Goal: Use online tool/utility: Utilize a website feature to perform a specific function

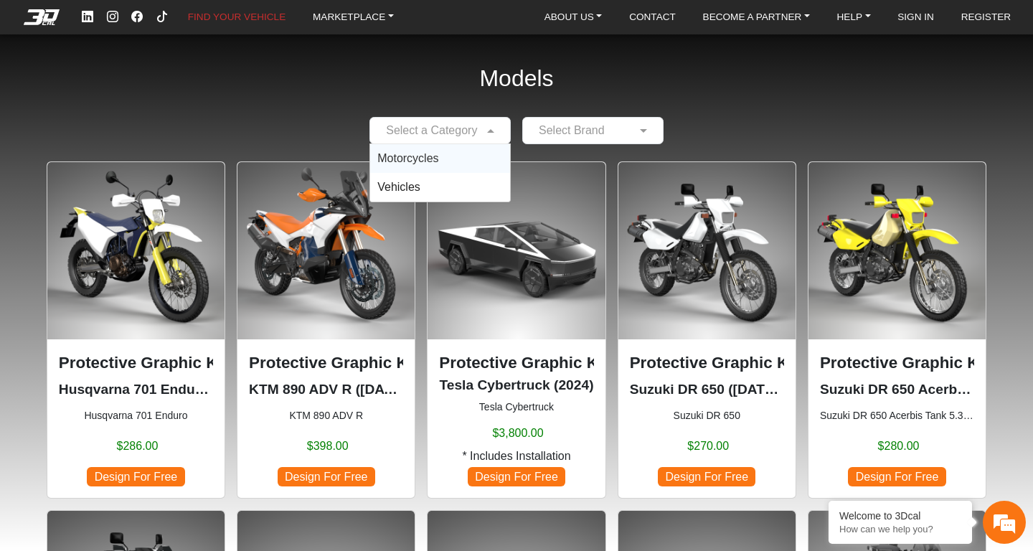
click at [494, 128] on span at bounding box center [493, 130] width 18 height 17
click at [424, 163] on span "Motorcycles" at bounding box center [407, 158] width 61 height 12
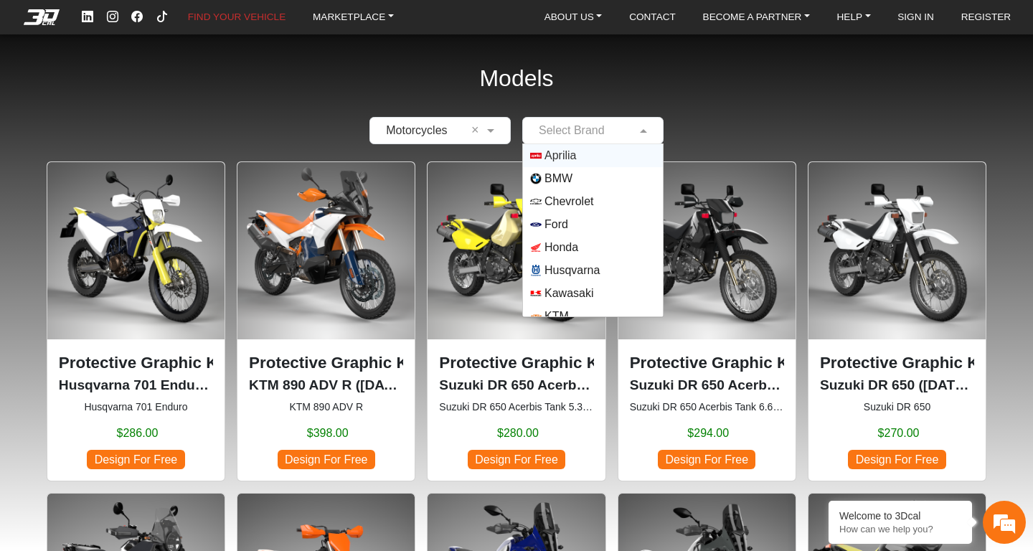
click at [645, 127] on span at bounding box center [646, 130] width 18 height 17
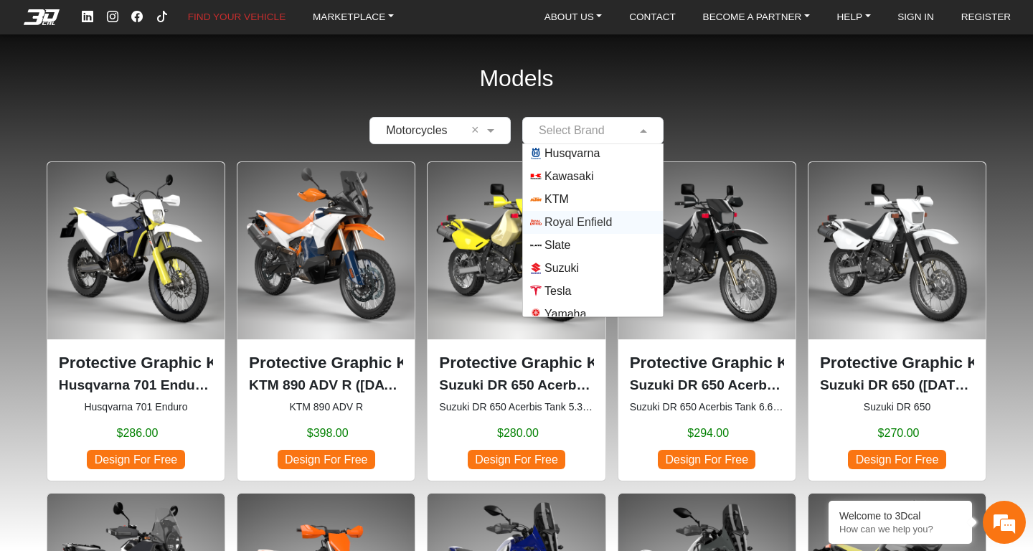
scroll to position [126, 0]
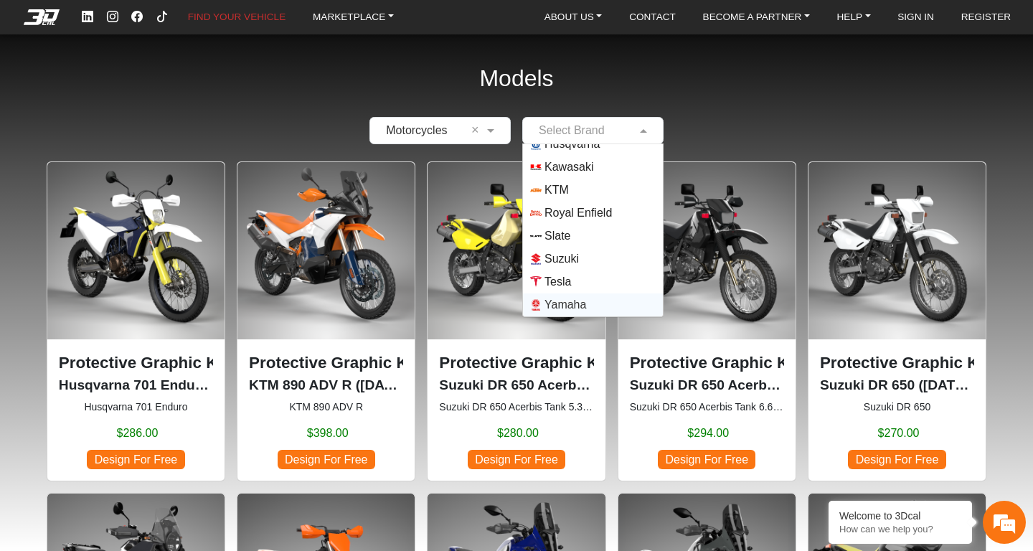
click at [568, 307] on span "Yamaha" at bounding box center [566, 304] width 42 height 17
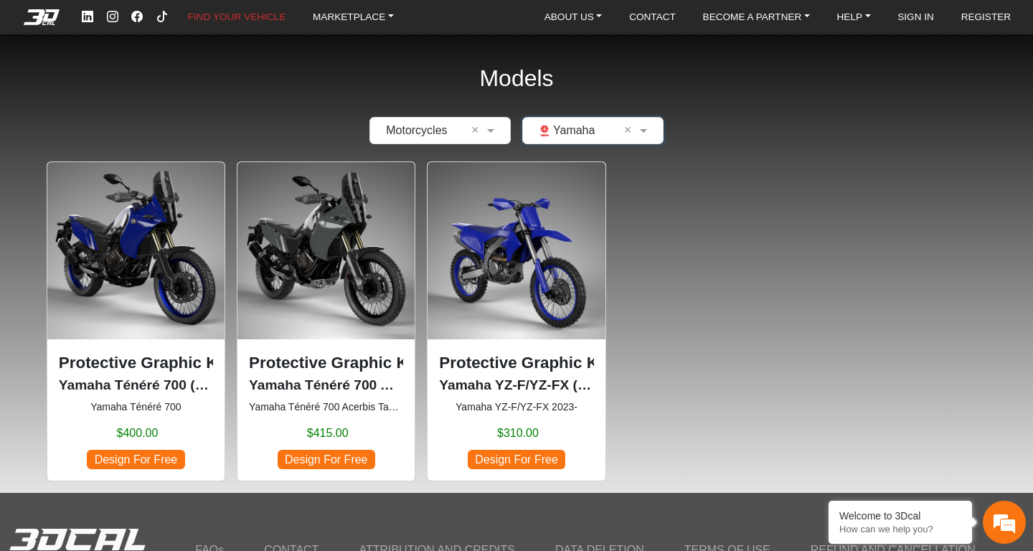
click at [542, 243] on img at bounding box center [516, 250] width 177 height 177
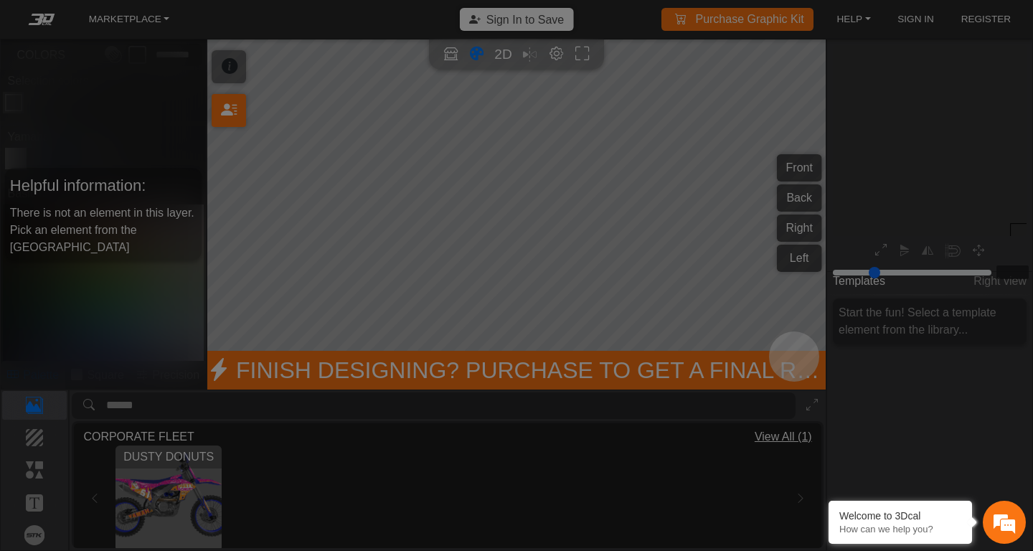
type input "*"
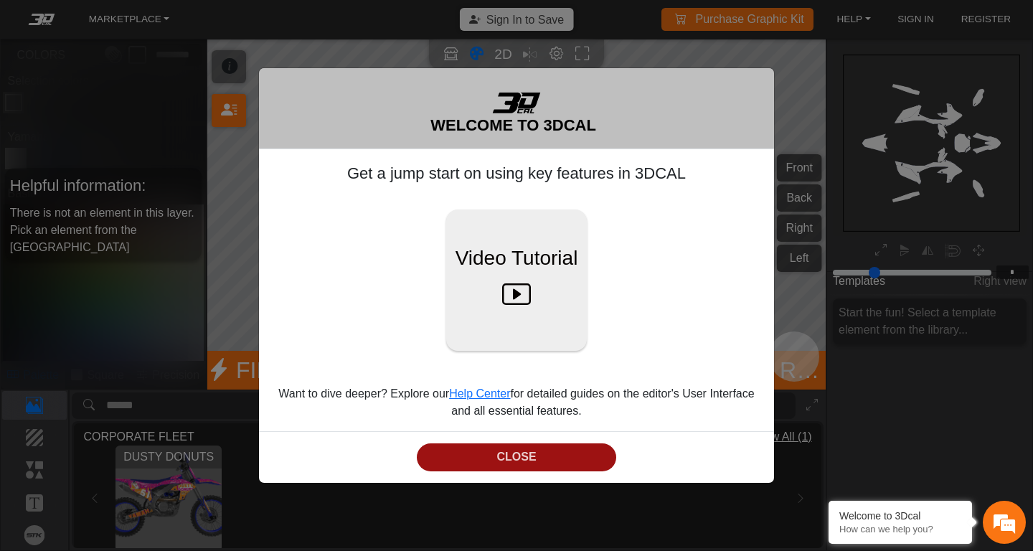
click at [554, 461] on button "CLOSE" at bounding box center [517, 458] width 200 height 28
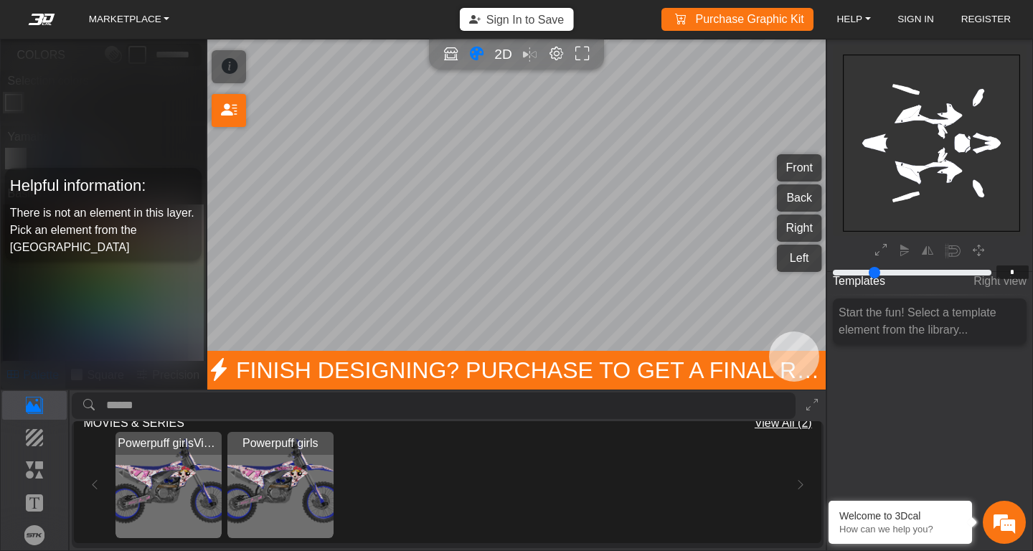
scroll to position [0, 0]
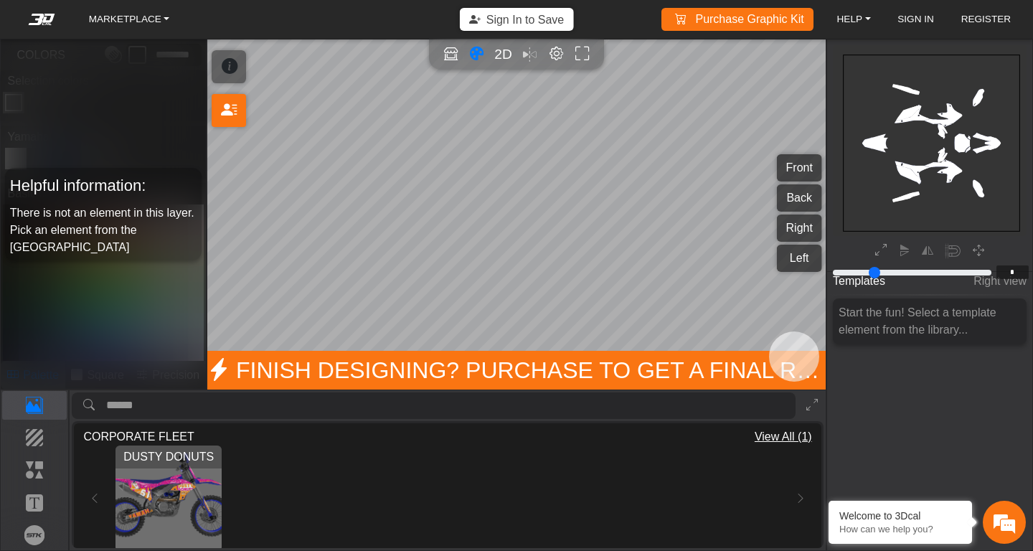
click at [863, 169] on icon "background_wire_template_bg decal_yzf450_front decal_yzf450_back decal_yzf450_r…" at bounding box center [931, 143] width 529 height 529
click at [35, 422] on div "Template Background Elements Text Brands" at bounding box center [35, 470] width 69 height 160
click at [32, 439] on p "Background" at bounding box center [35, 437] width 64 height 17
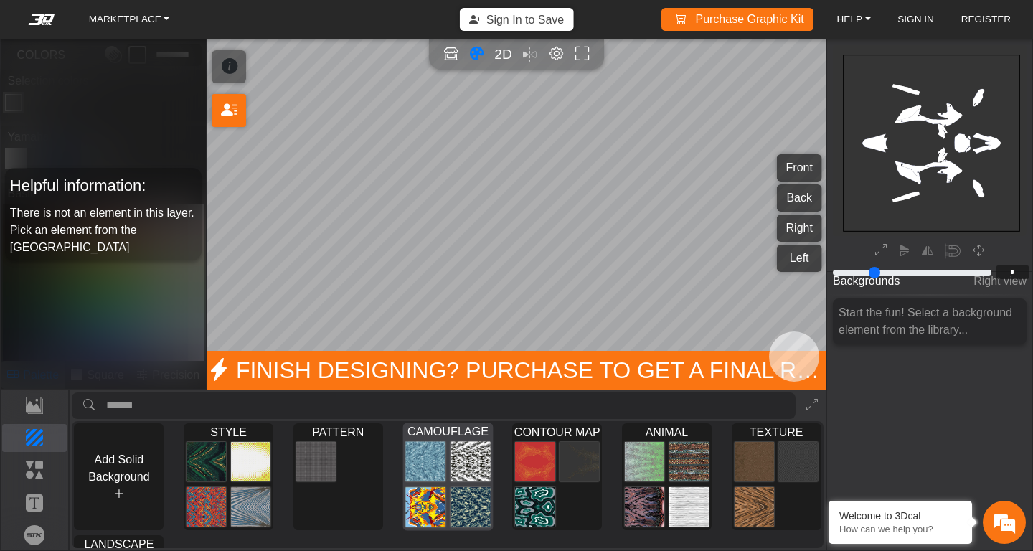
click at [464, 459] on img at bounding box center [470, 461] width 40 height 41
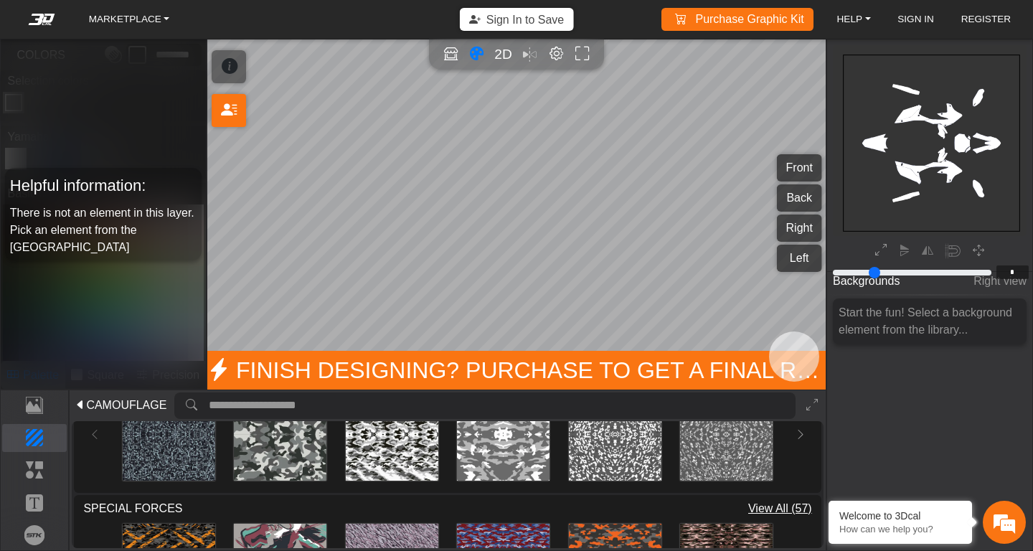
scroll to position [743, 0]
click at [294, 451] on img at bounding box center [280, 434] width 93 height 93
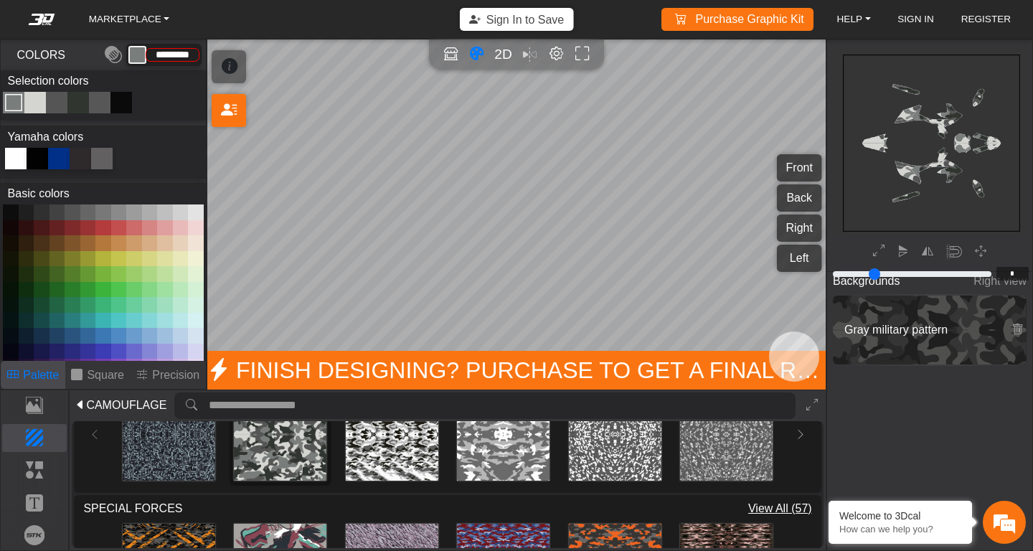
type input "*********"
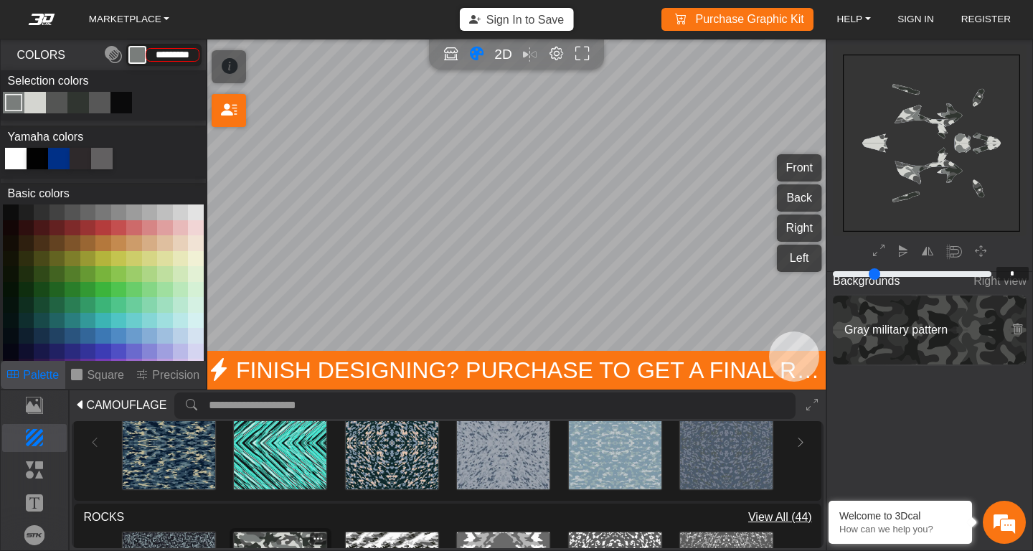
scroll to position [599, 0]
click at [38, 469] on p "Elements" at bounding box center [35, 469] width 64 height 17
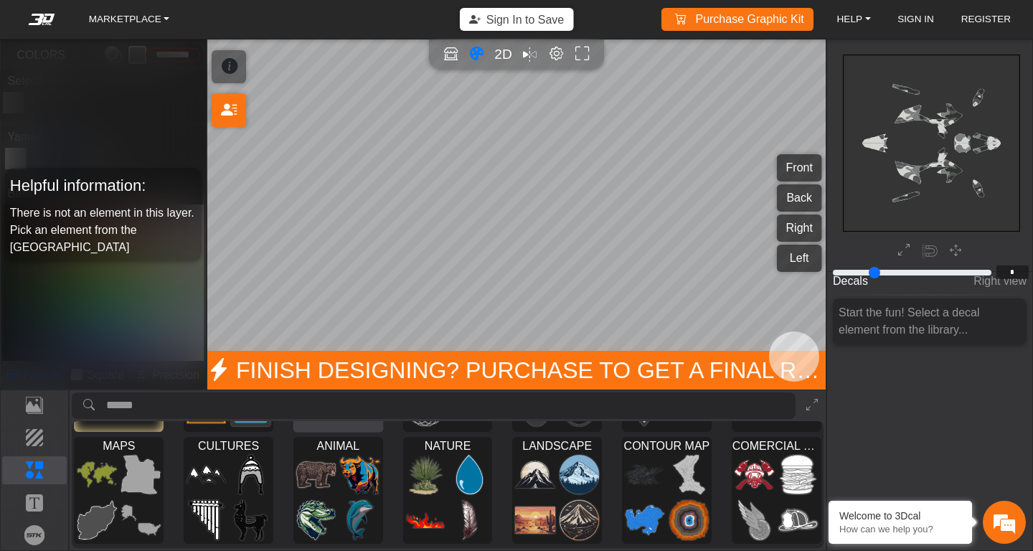
click at [326, 432] on div at bounding box center [338, 382] width 89 height 100
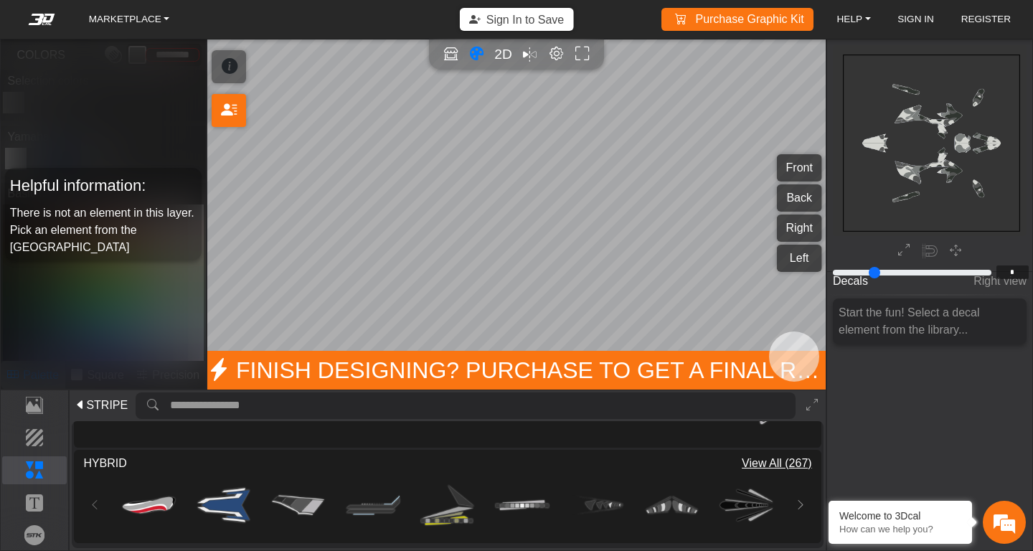
click at [98, 347] on div "Loading... Loading... Loading... Loading... Loading... Loading... Loading... Lo…" at bounding box center [447, 313] width 728 height 67
click at [52, 464] on p "Elements" at bounding box center [35, 469] width 64 height 17
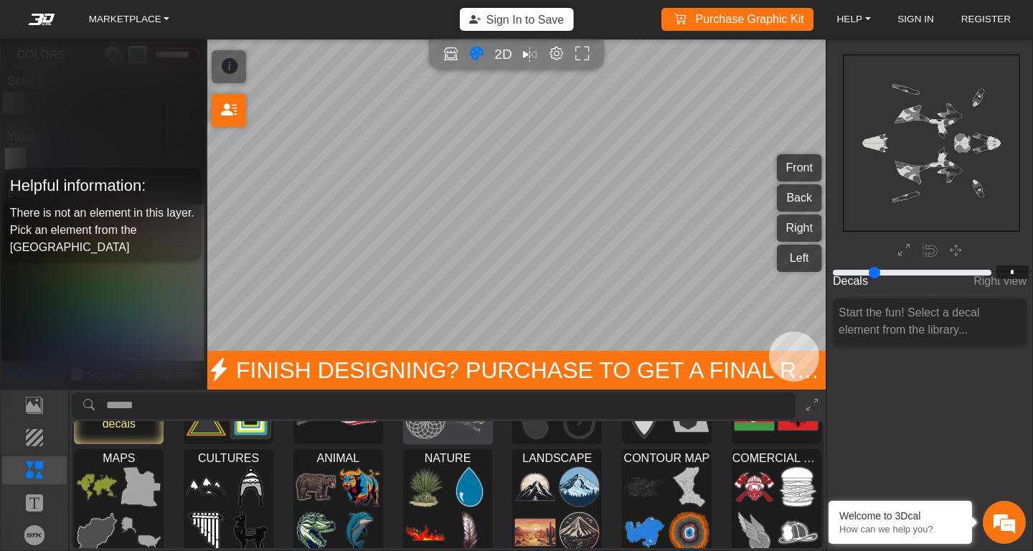
scroll to position [94, 0]
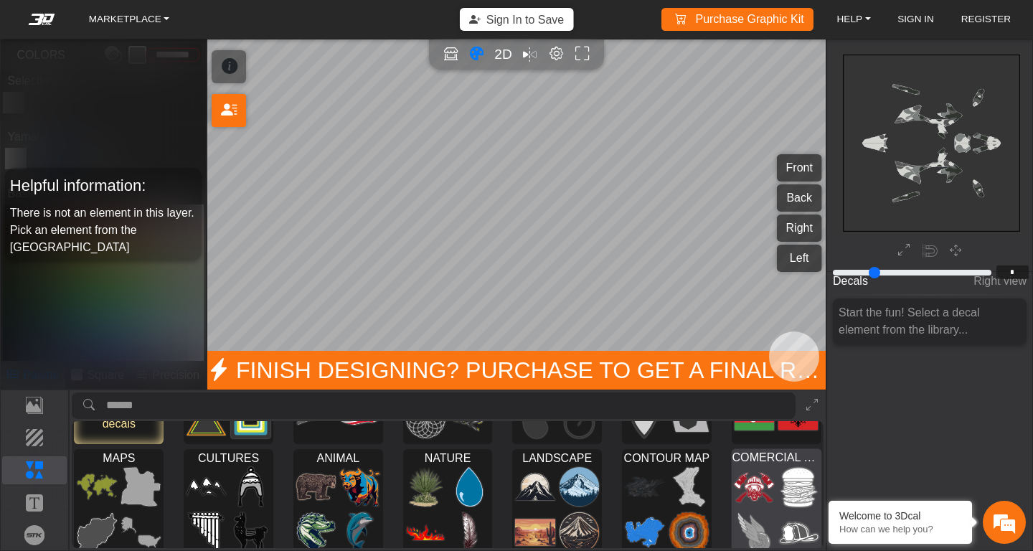
click at [785, 489] on img at bounding box center [799, 486] width 40 height 41
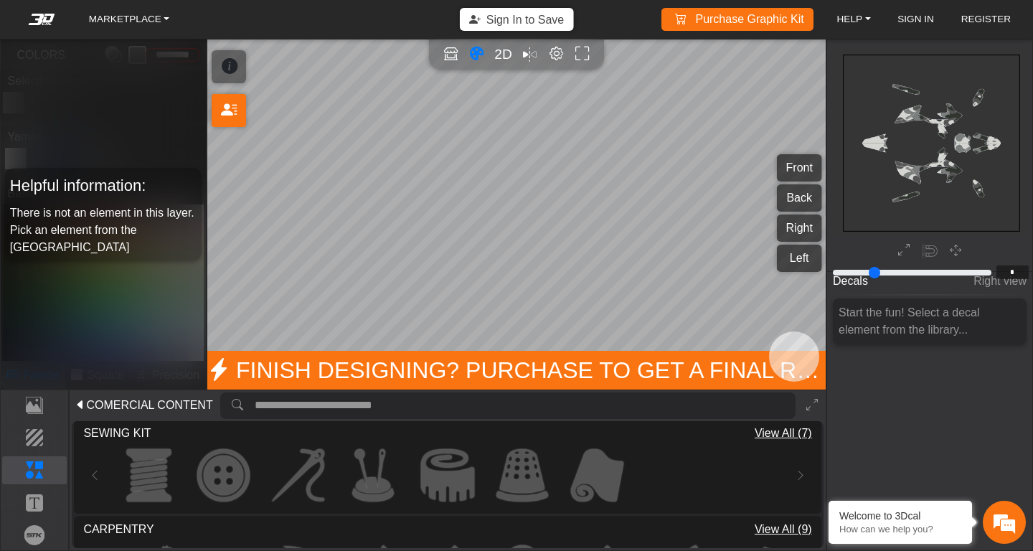
scroll to position [685, 0]
